Goal: Find specific page/section: Find specific page/section

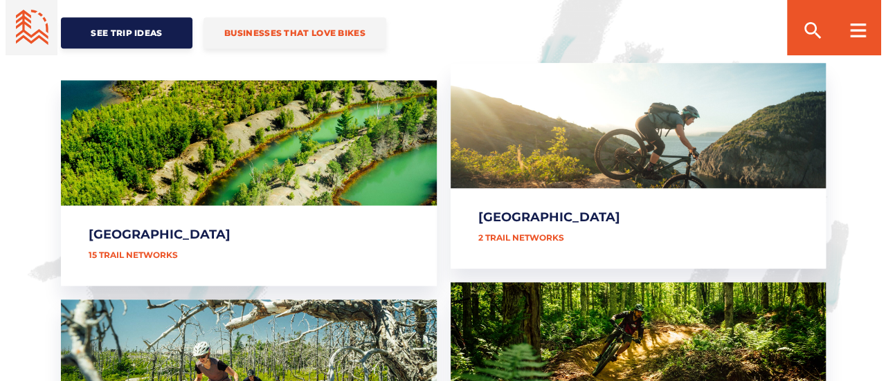
scroll to position [693, 0]
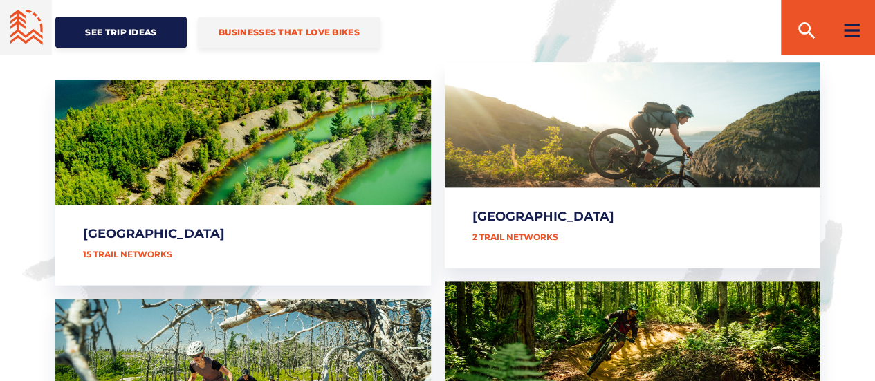
click at [855, 29] on rect at bounding box center [851, 30] width 15 height 2
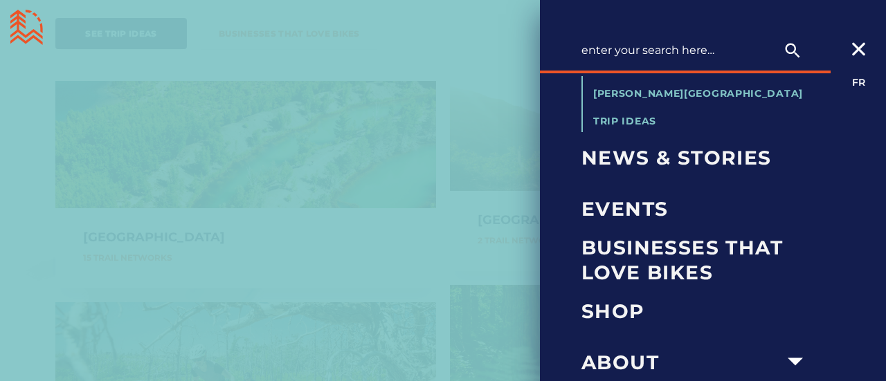
scroll to position [158, 0]
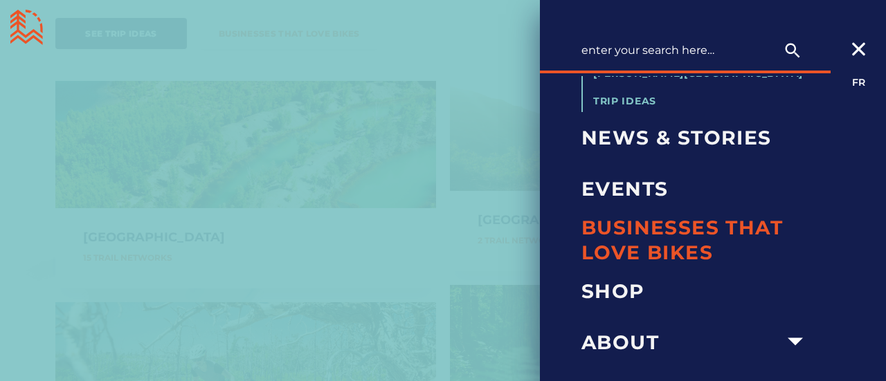
click at [632, 233] on span "Businesses that love bikes" at bounding box center [696, 240] width 230 height 51
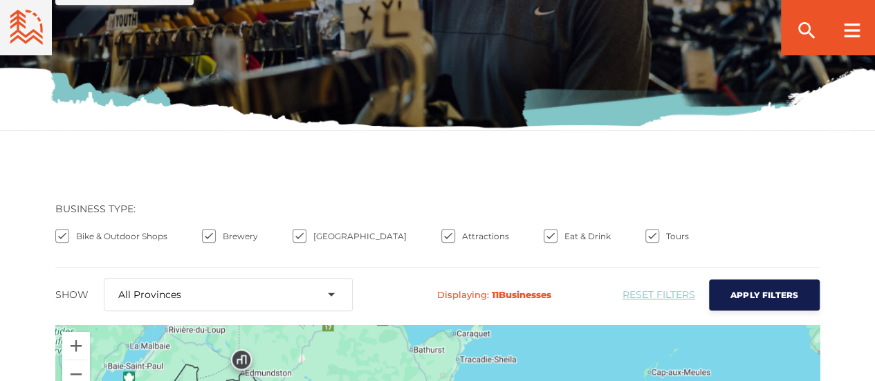
scroll to position [329, 0]
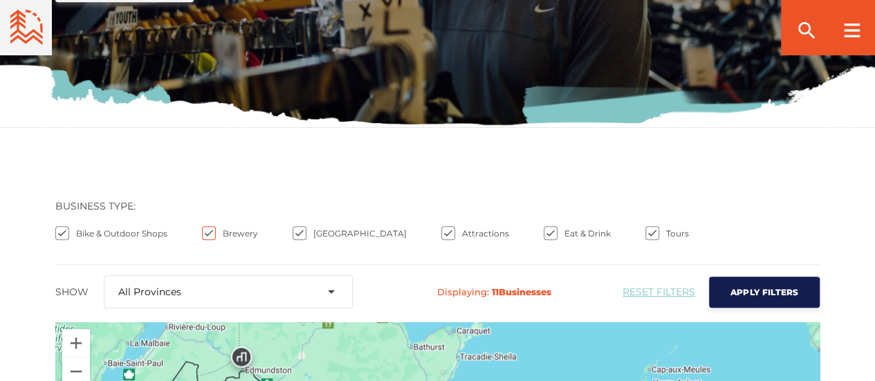
click at [210, 230] on input "Brewery" at bounding box center [209, 233] width 14 height 14
checkbox input "false"
click at [305, 239] on label "[GEOGRAPHIC_DATA]" at bounding box center [350, 233] width 114 height 14
click at [0, 0] on input "[GEOGRAPHIC_DATA]" at bounding box center [0, 0] width 0 height 0
checkbox input "false"
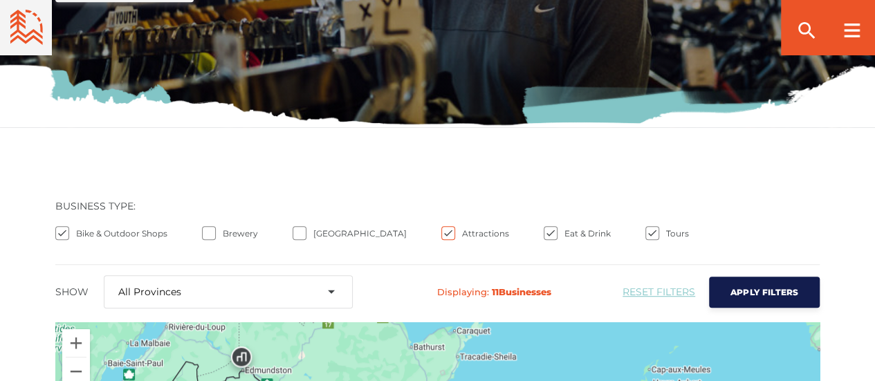
click at [441, 231] on input "Attractions" at bounding box center [448, 233] width 14 height 14
checkbox input "false"
click at [544, 231] on input "Eat & Drink" at bounding box center [551, 233] width 14 height 14
checkbox input "false"
click at [646, 239] on label "Tours" at bounding box center [668, 233] width 44 height 14
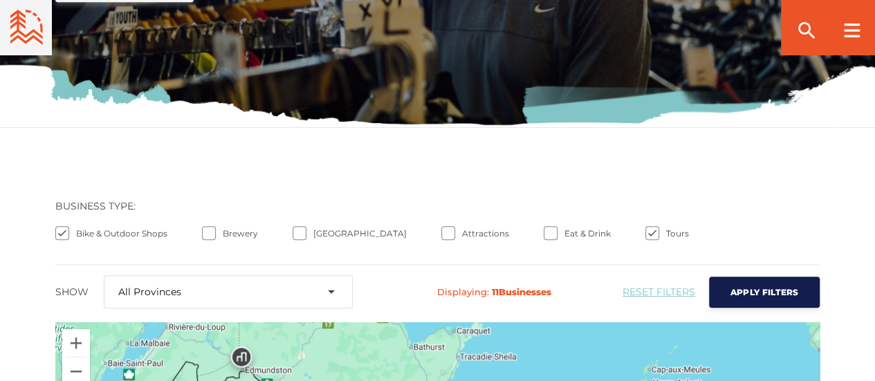
click at [0, 0] on input "Tours" at bounding box center [0, 0] width 0 height 0
checkbox input "false"
click at [760, 287] on span "Apply Filters" at bounding box center [765, 292] width 69 height 10
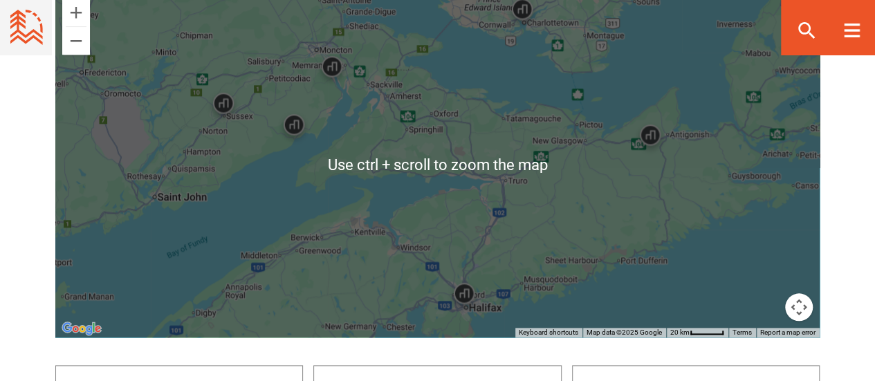
scroll to position [662, 0]
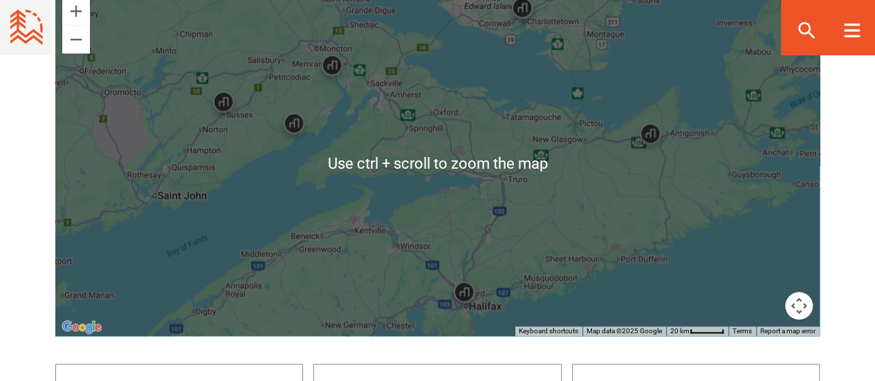
click at [854, 224] on div "Open Business Filters Displaying: 6 Business es Reset Filters Type: Bike & Outd…" at bounding box center [437, 369] width 875 height 1050
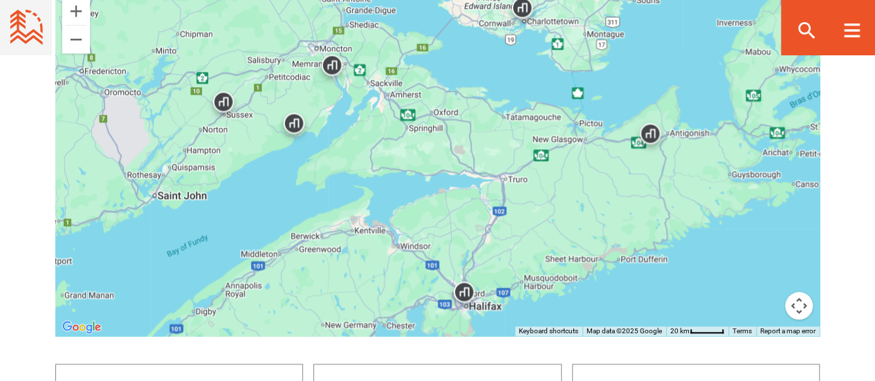
click at [465, 298] on img at bounding box center [465, 296] width 42 height 42
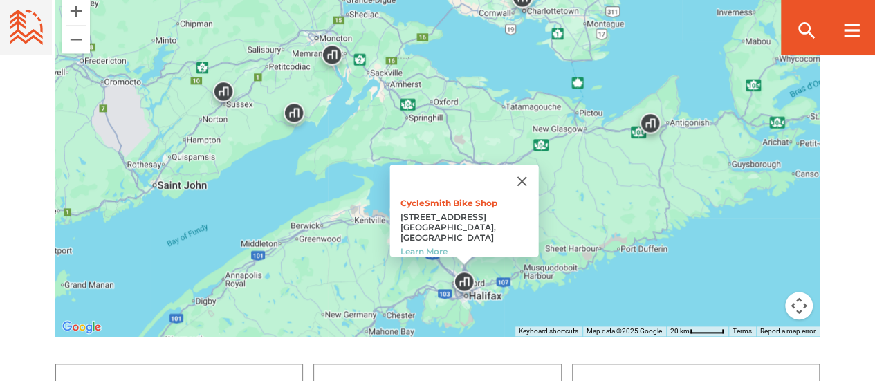
click at [660, 118] on img at bounding box center [651, 127] width 42 height 42
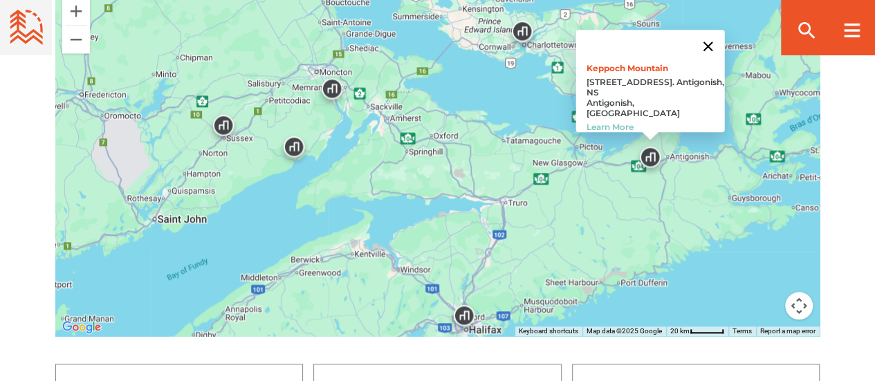
click at [719, 48] on button "Close" at bounding box center [707, 46] width 33 height 33
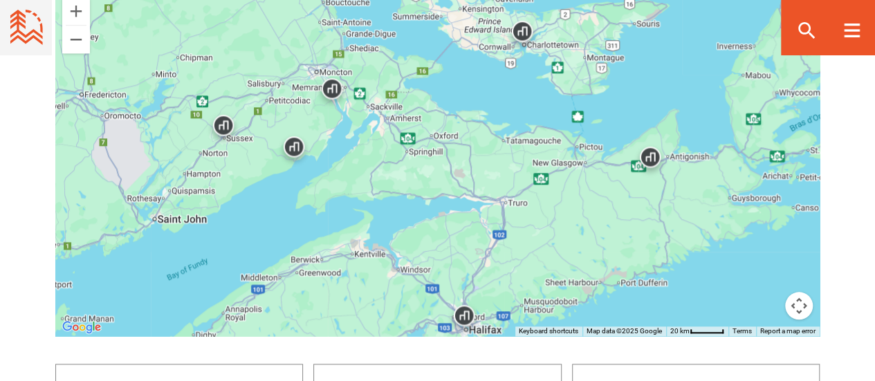
click at [524, 29] on img at bounding box center [523, 35] width 42 height 42
